Goal: Share content: Share content

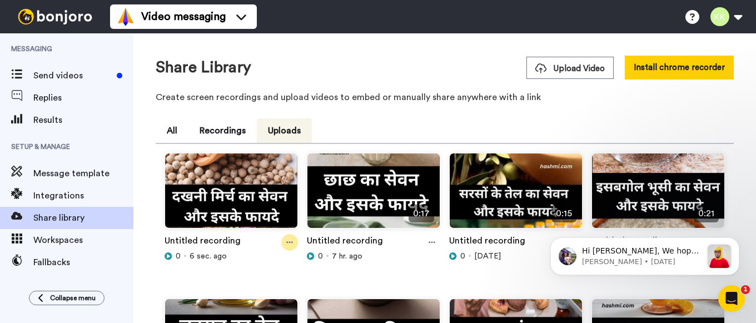
click at [287, 242] on icon at bounding box center [289, 243] width 7 height 2
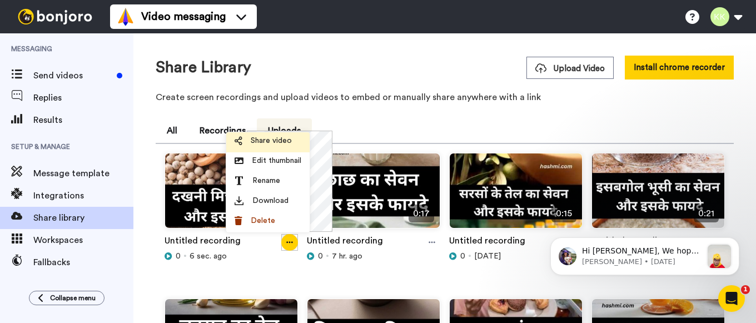
click at [276, 141] on span "Share video" at bounding box center [271, 140] width 41 height 11
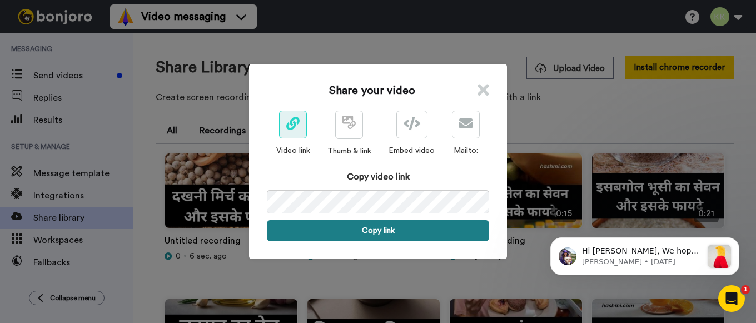
click at [383, 229] on button "Copy link" at bounding box center [378, 230] width 222 height 21
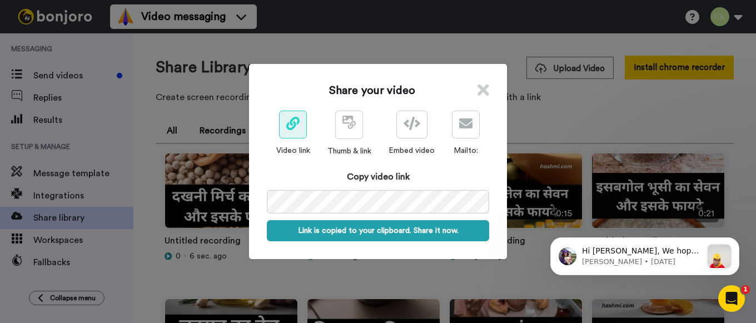
scroll to position [0, 54]
